Goal: Find contact information: Find contact information

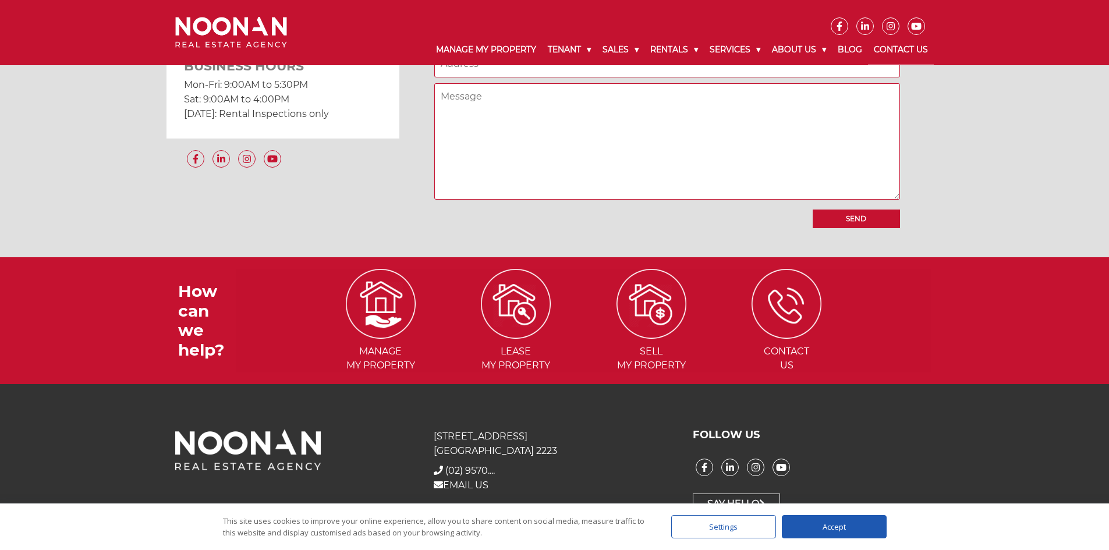
scroll to position [1064, 0]
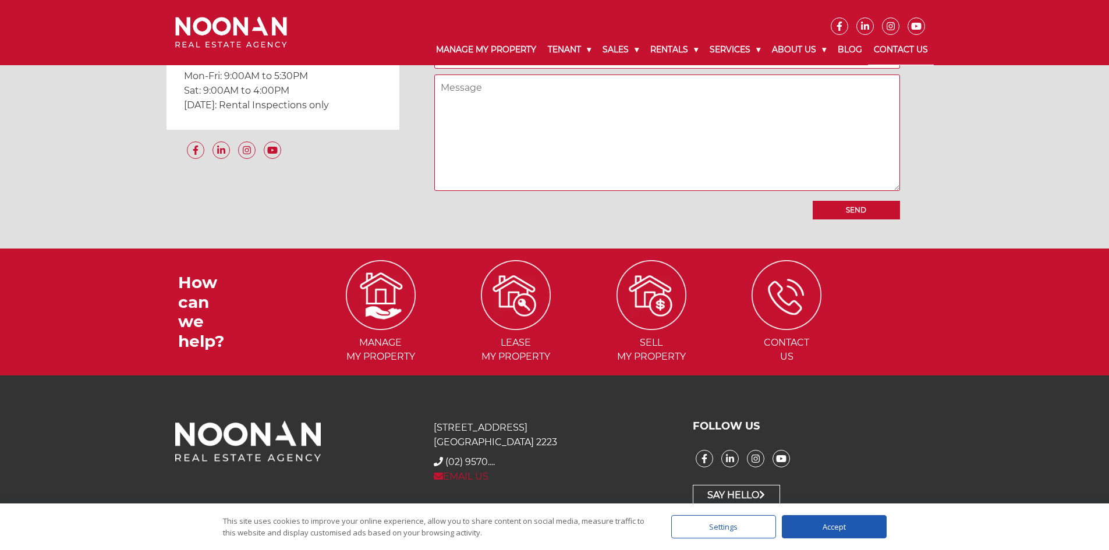
click at [470, 476] on link "EMAIL US" at bounding box center [461, 476] width 55 height 11
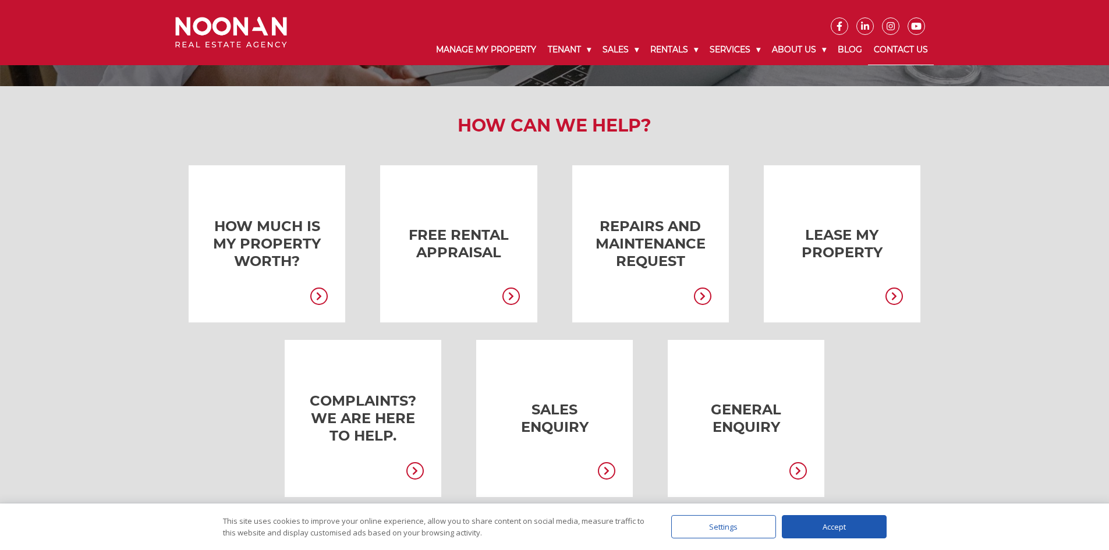
scroll to position [0, 0]
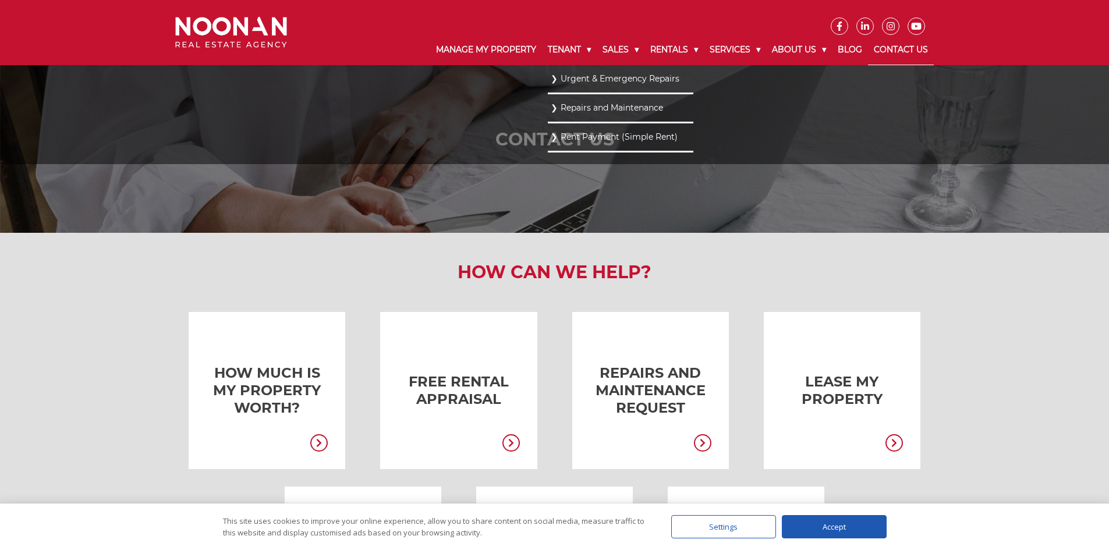
click at [572, 138] on link "Rent Payment (Simple Rent)" at bounding box center [621, 137] width 140 height 16
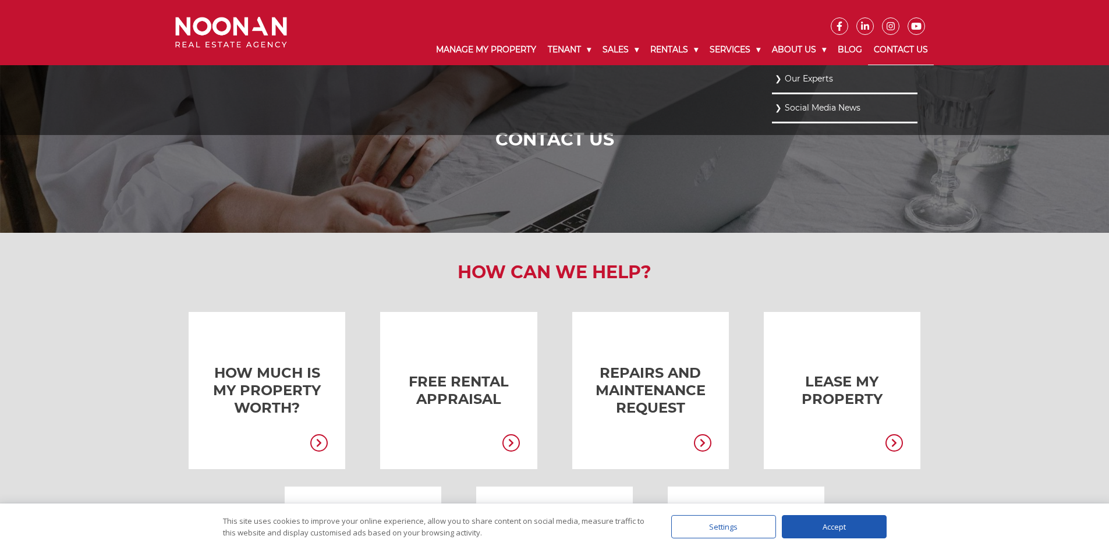
click at [788, 76] on link "Our Experts" at bounding box center [845, 79] width 140 height 16
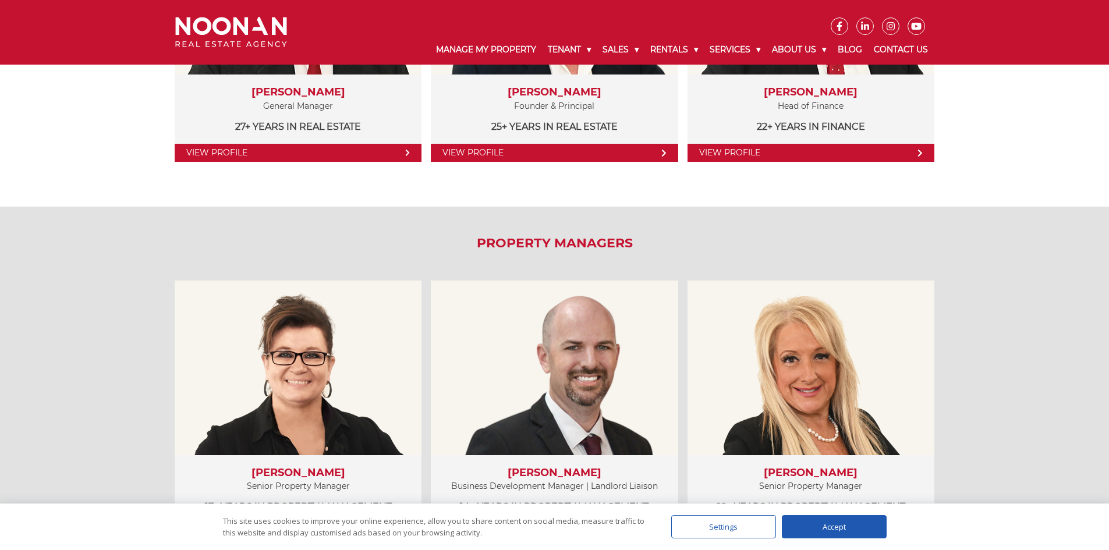
scroll to position [408, 0]
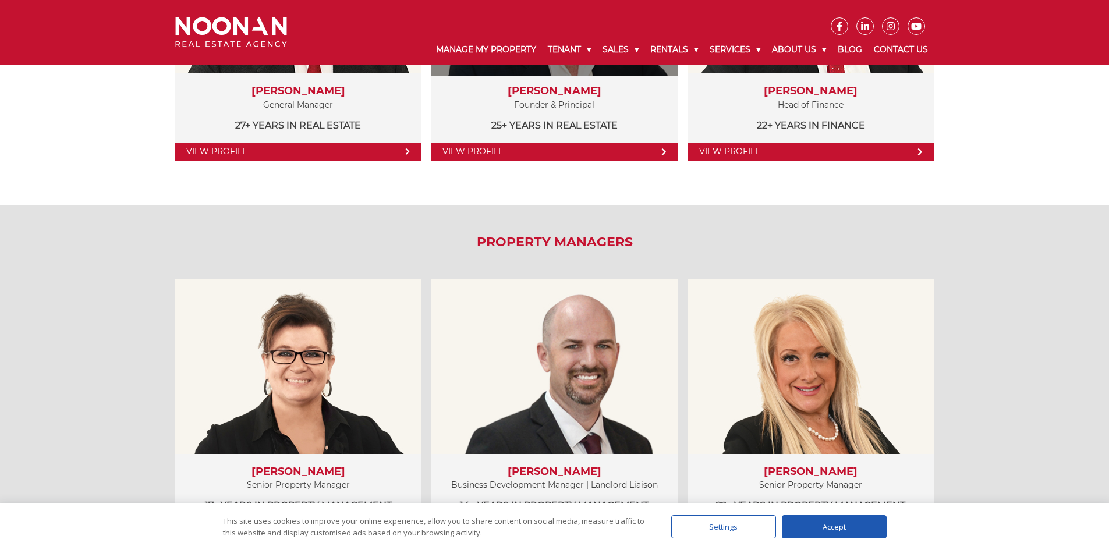
click at [491, 150] on link "View Profile" at bounding box center [554, 152] width 247 height 18
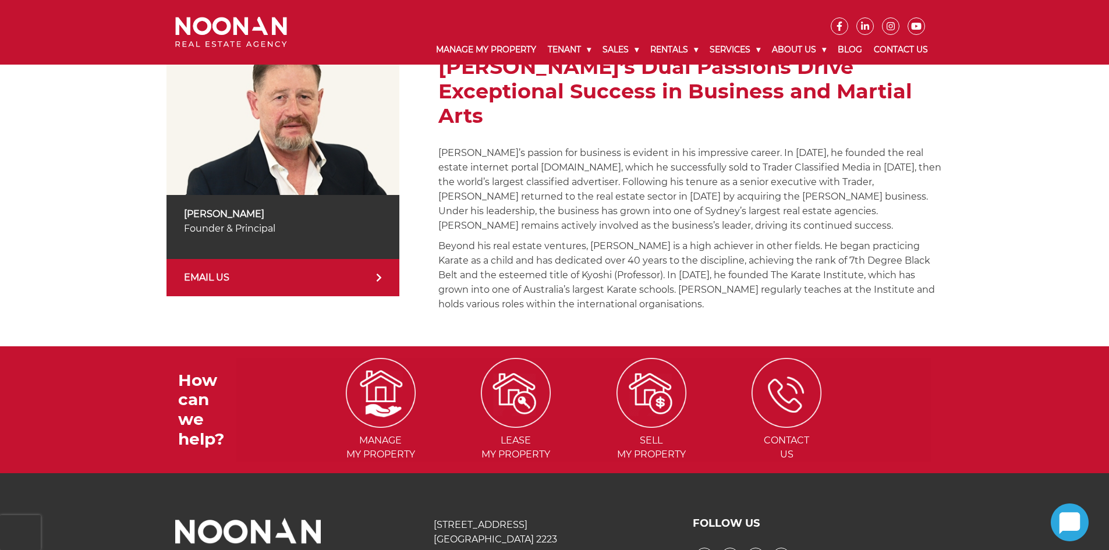
scroll to position [291, 0]
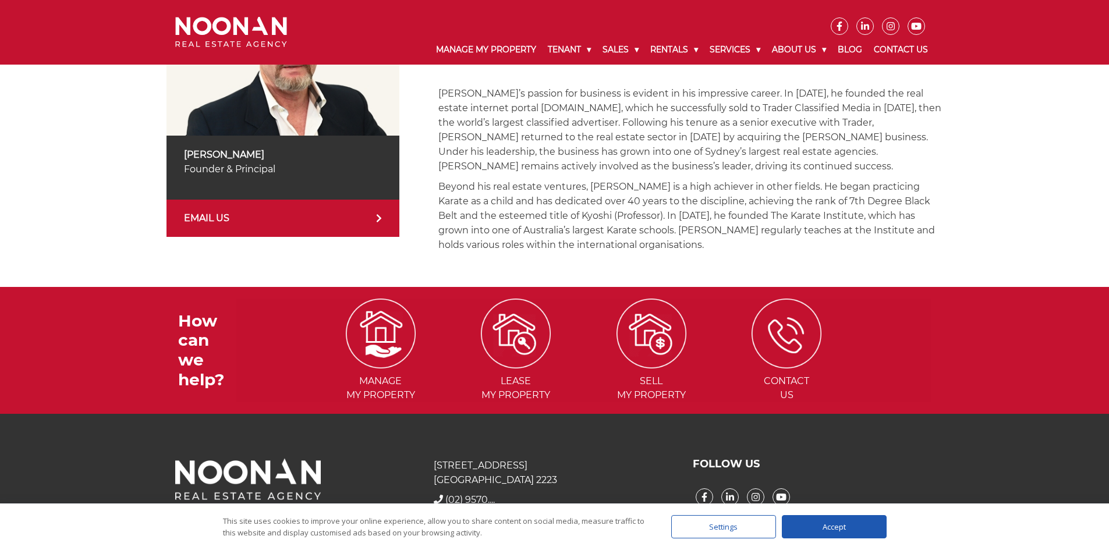
click at [376, 219] on icon at bounding box center [379, 218] width 6 height 9
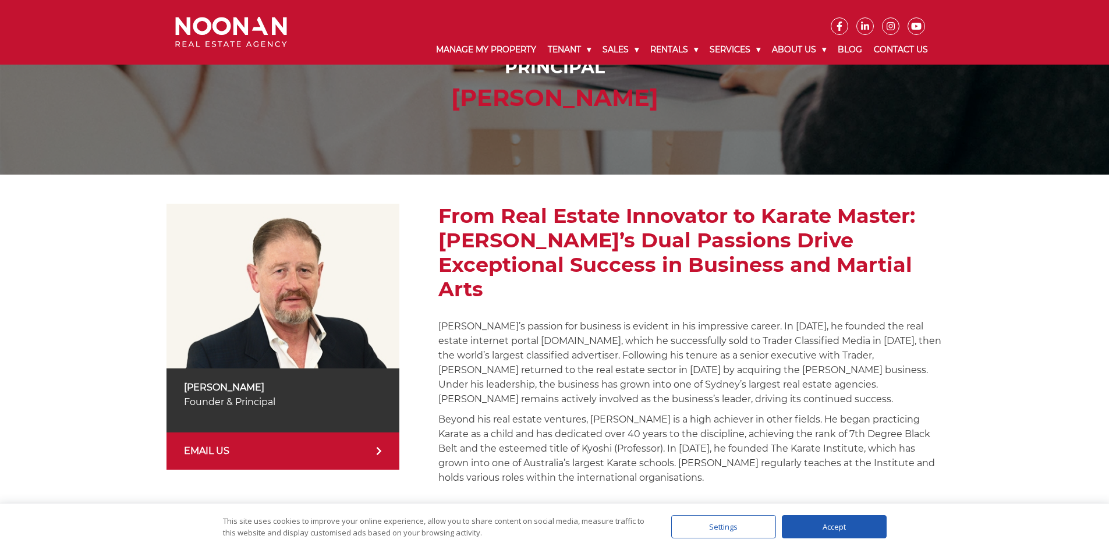
scroll to position [233, 0]
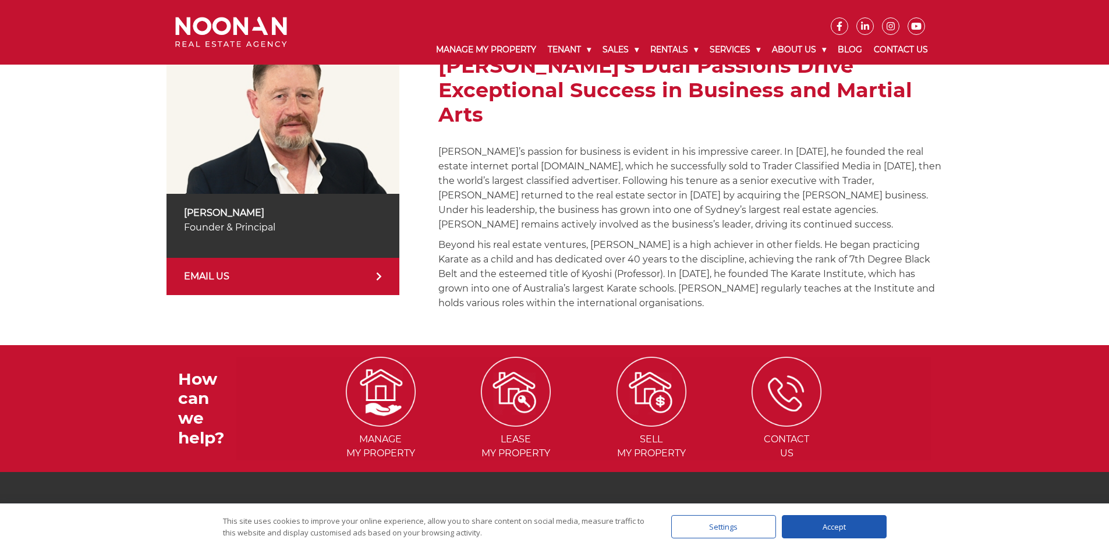
click at [305, 268] on link "EMAIL US" at bounding box center [283, 276] width 233 height 37
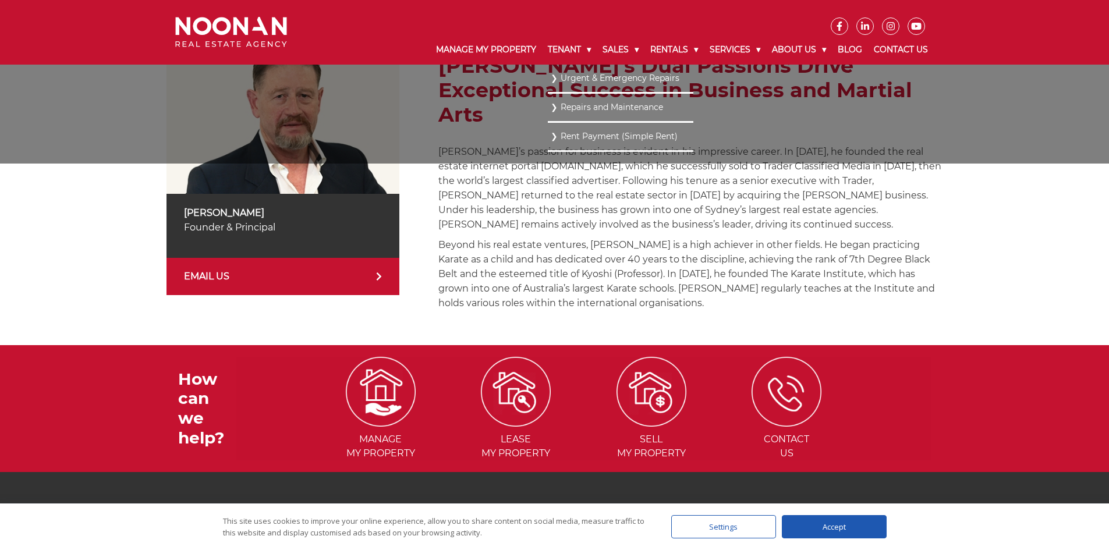
click at [573, 130] on link "Rent Payment (Simple Rent)" at bounding box center [621, 137] width 140 height 16
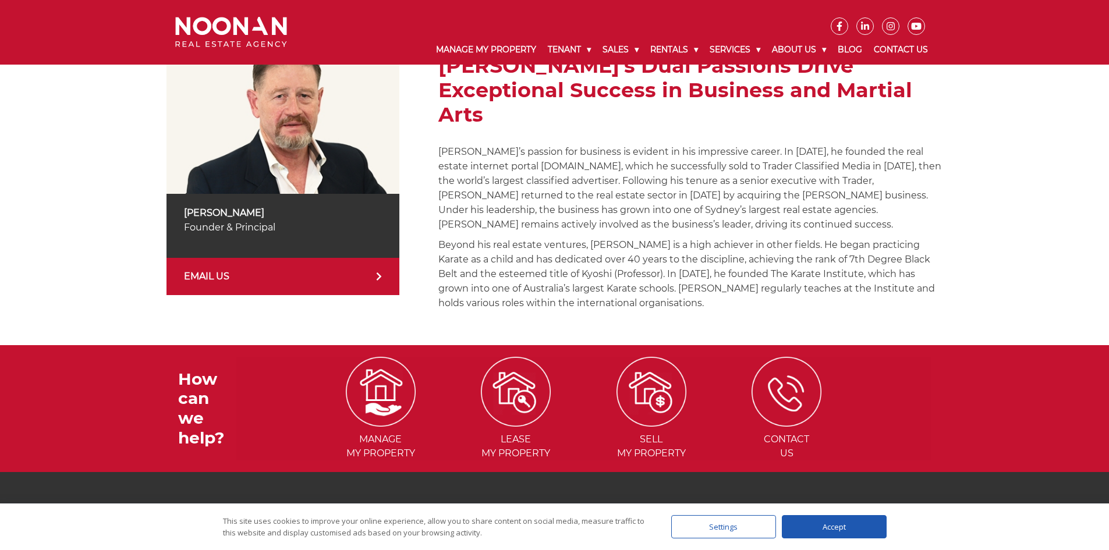
click at [914, 238] on p "Beyond his real estate ventures, Michael is a high achiever in other fields. He…" at bounding box center [690, 274] width 504 height 73
drag, startPoint x: 914, startPoint y: 219, endPoint x: 877, endPoint y: 175, distance: 57.0
click at [913, 238] on p "Beyond his real estate ventures, Michael is a high achiever in other fields. He…" at bounding box center [690, 274] width 504 height 73
click at [786, 144] on p "Michael’s passion for business is evident in his impressive career. In 1999, he…" at bounding box center [690, 187] width 504 height 87
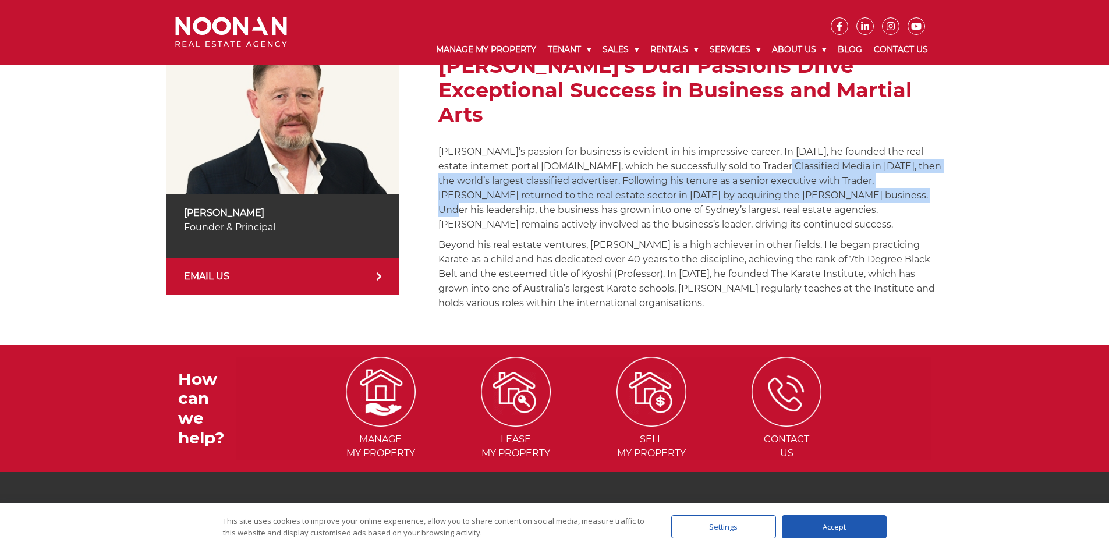
drag, startPoint x: 743, startPoint y: 147, endPoint x: 834, endPoint y: 183, distance: 97.7
click at [833, 182] on p "Michael’s passion for business is evident in his impressive career. In 1999, he…" at bounding box center [690, 187] width 504 height 87
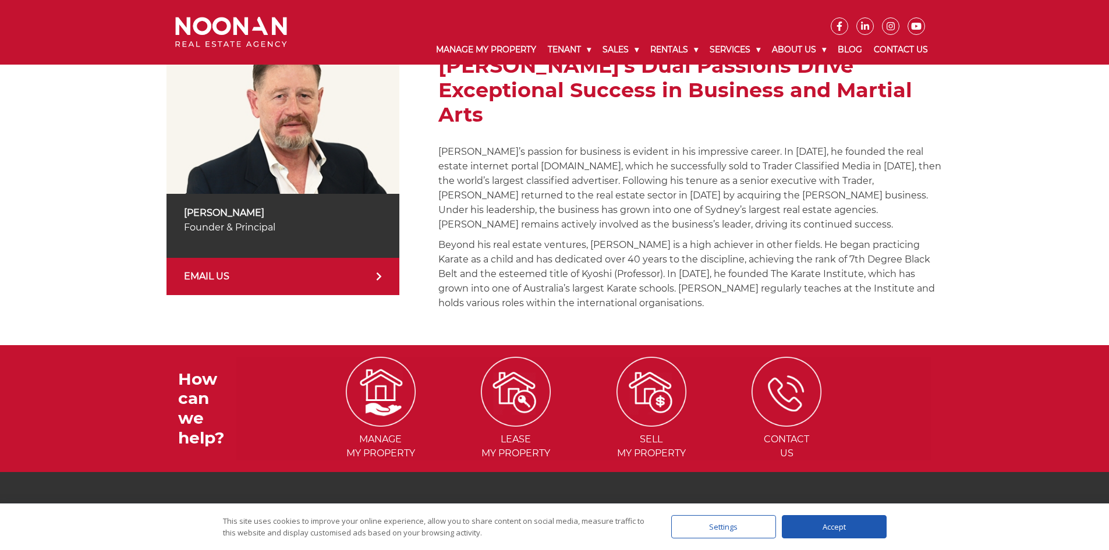
click at [831, 206] on p "Michael’s passion for business is evident in his impressive career. In 1999, he…" at bounding box center [690, 187] width 504 height 87
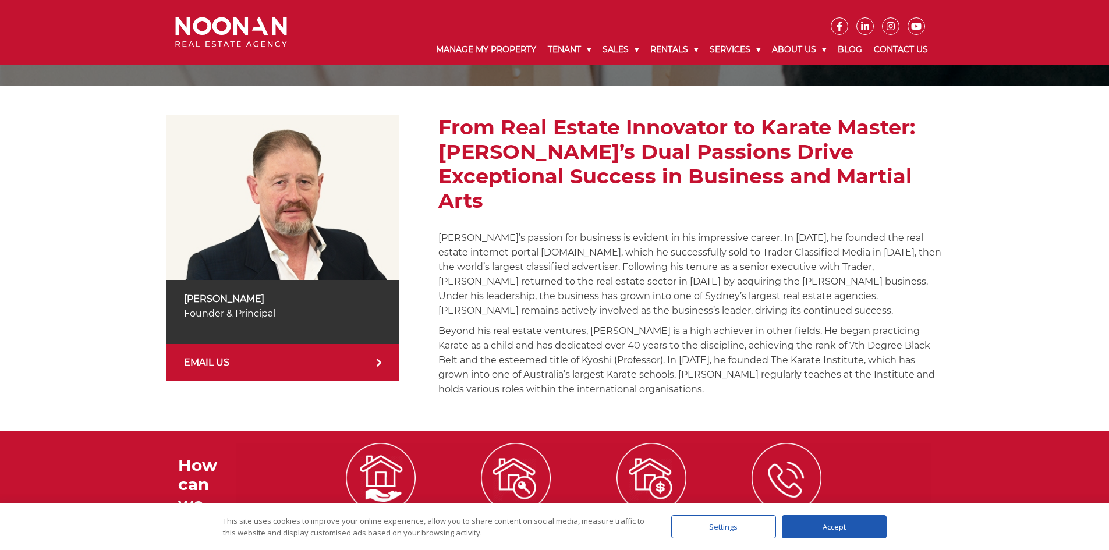
scroll to position [0, 0]
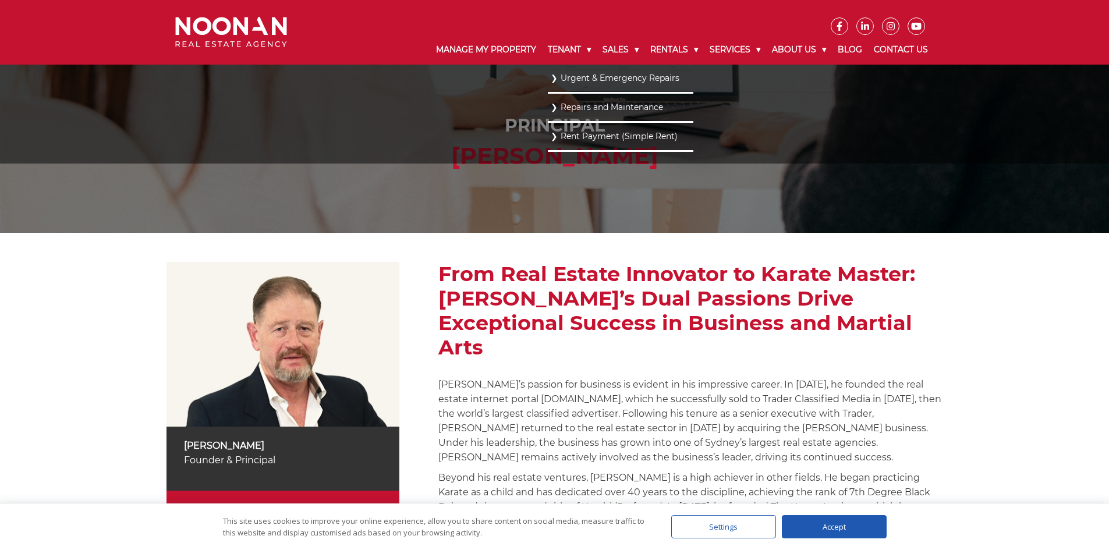
click at [575, 139] on link "Rent Payment (Simple Rent)" at bounding box center [621, 137] width 140 height 16
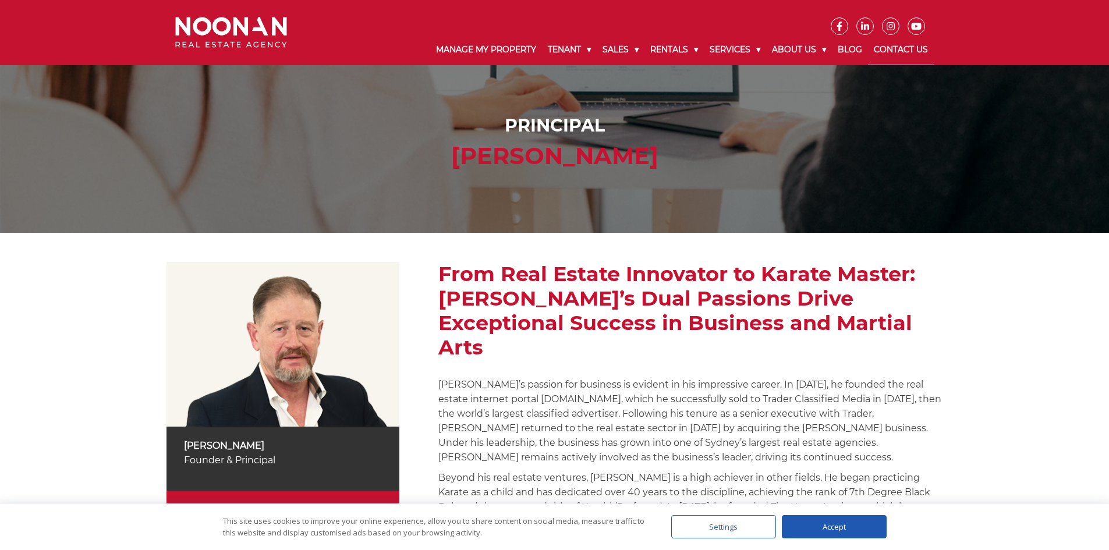
click at [891, 44] on link "Contact Us" at bounding box center [901, 50] width 66 height 30
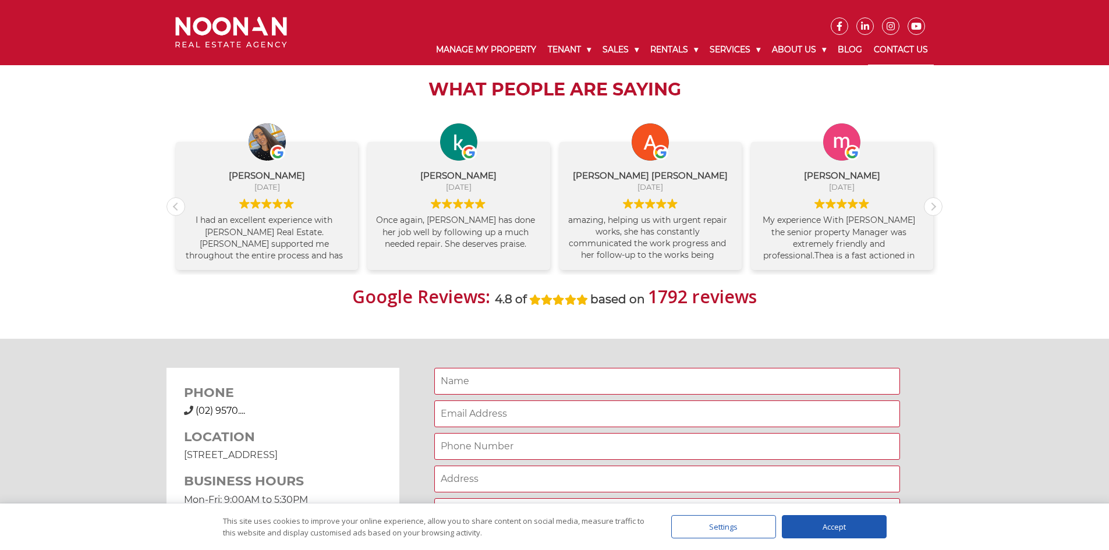
scroll to position [24, 0]
drag, startPoint x: 225, startPoint y: 417, endPoint x: 224, endPoint y: 410, distance: 7.6
click at [224, 414] on div "(02) 9570 9999 (02) 9570...." at bounding box center [283, 411] width 198 height 14
click at [224, 410] on span "(02) 9570 9999" at bounding box center [241, 410] width 90 height 11
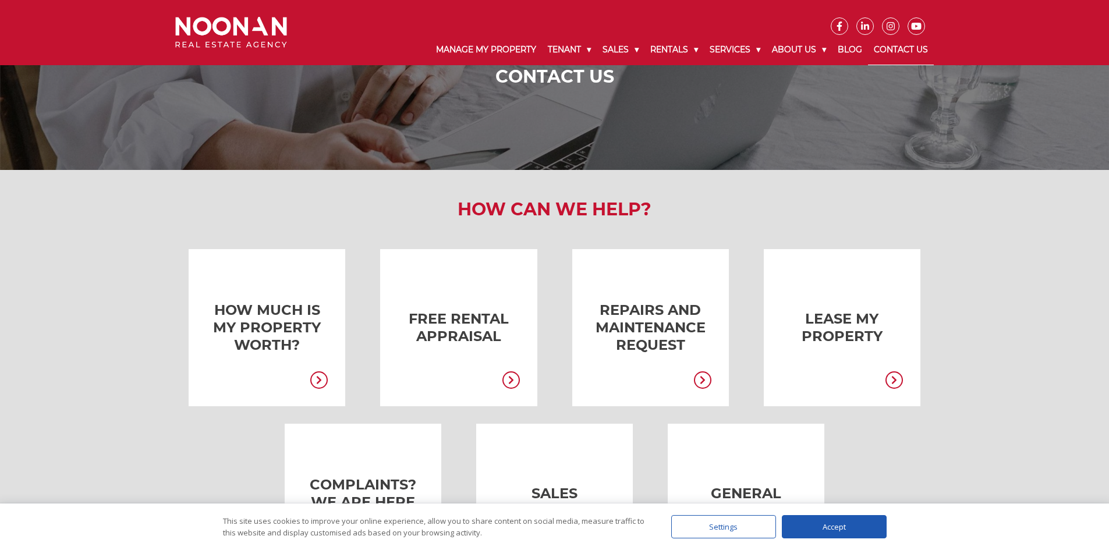
scroll to position [0, 0]
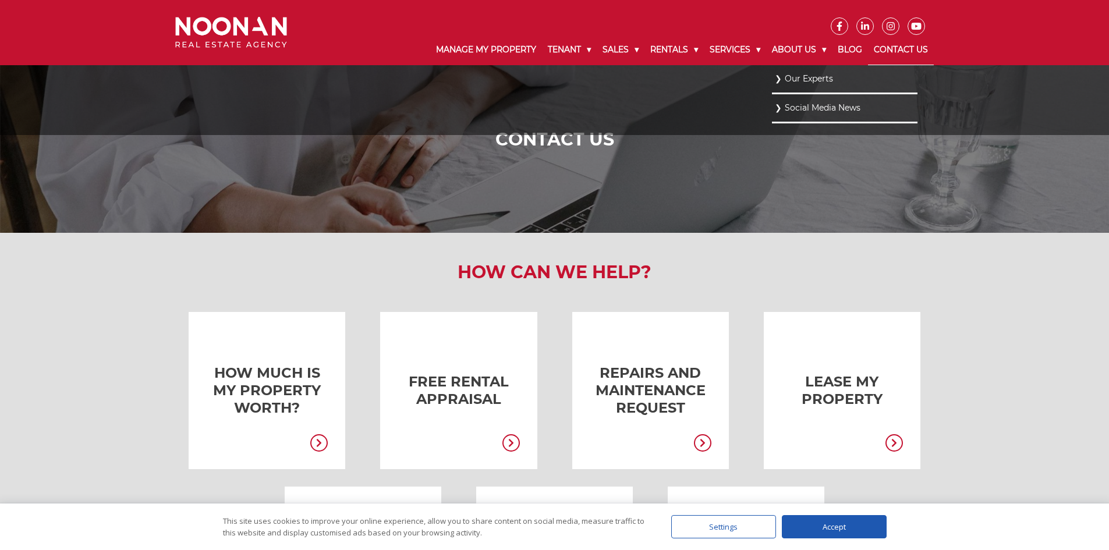
click at [811, 75] on link "Our Experts" at bounding box center [845, 79] width 140 height 16
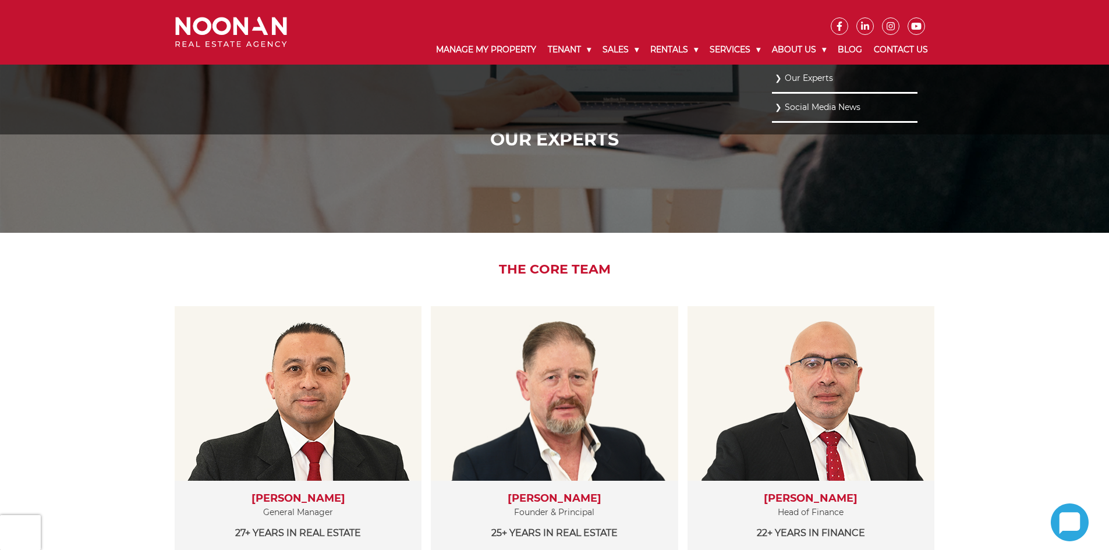
click at [775, 78] on link "Our Experts" at bounding box center [845, 78] width 140 height 16
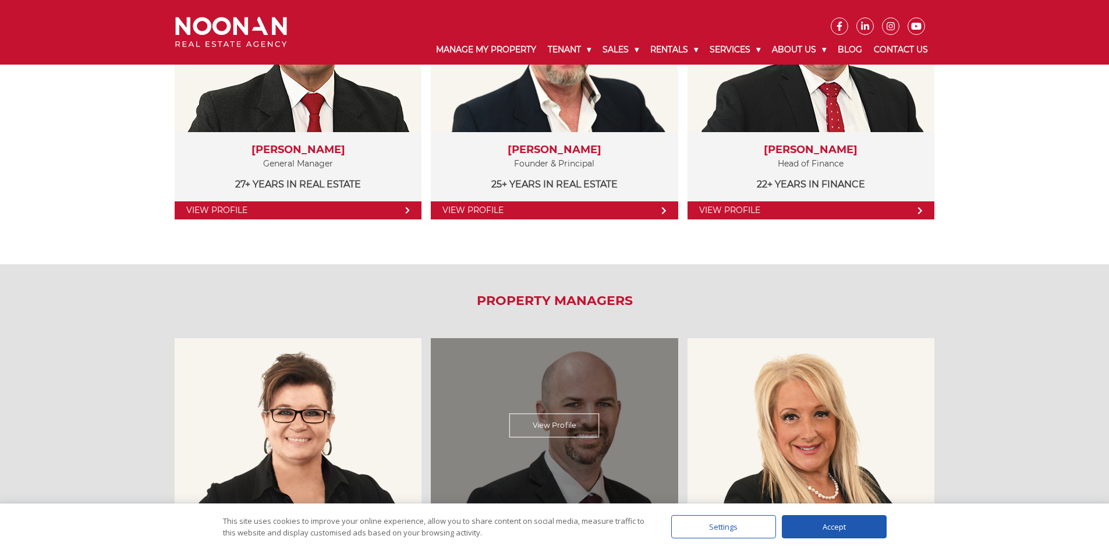
scroll to position [524, 0]
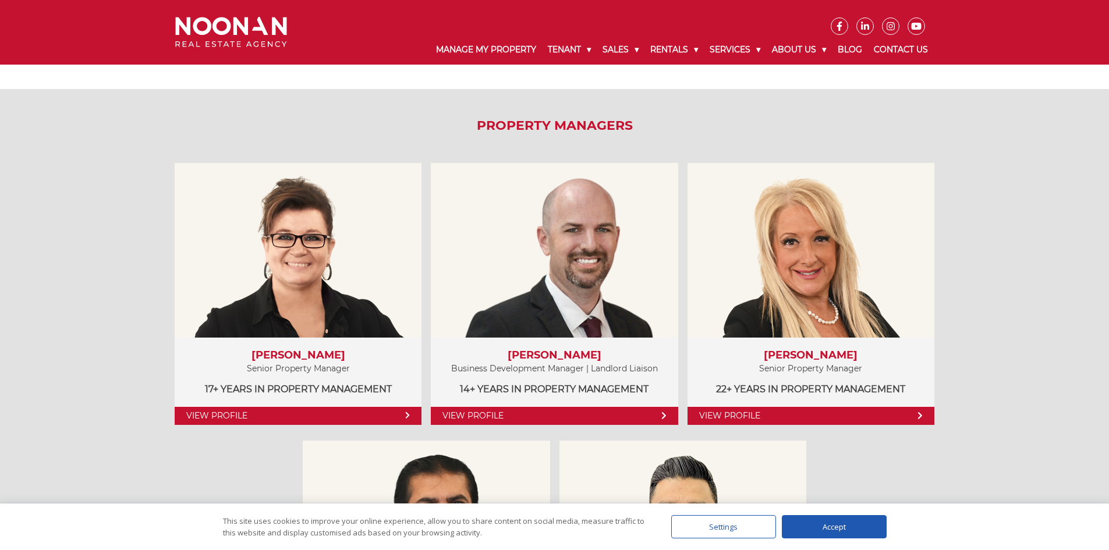
click at [76, 276] on div "Property Managers View Profile Amela Sowinski Senior Property Manager 17+ years…" at bounding box center [554, 418] width 1109 height 658
